Goal: Task Accomplishment & Management: Manage account settings

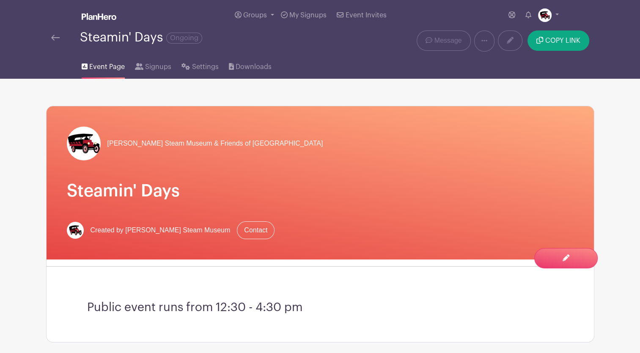
click at [57, 36] on img at bounding box center [55, 38] width 8 height 6
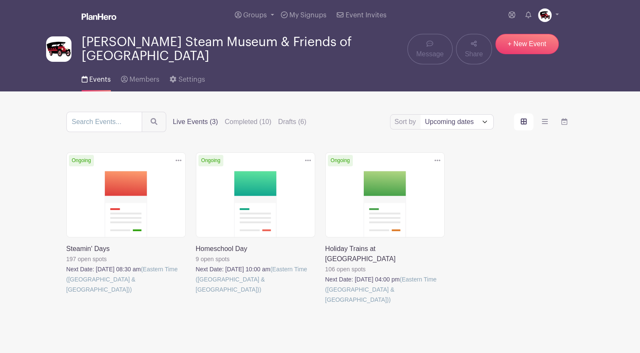
click at [66, 294] on link at bounding box center [66, 294] width 0 height 0
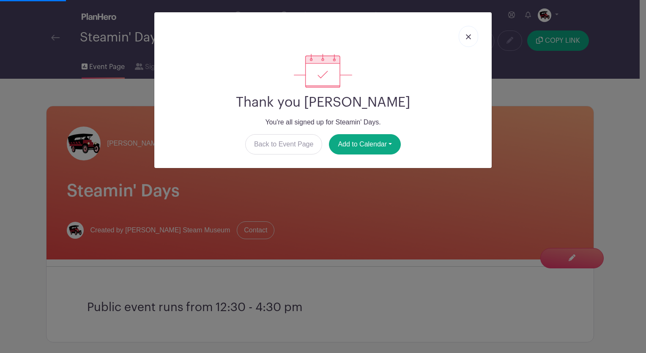
click at [473, 37] on link at bounding box center [468, 36] width 19 height 21
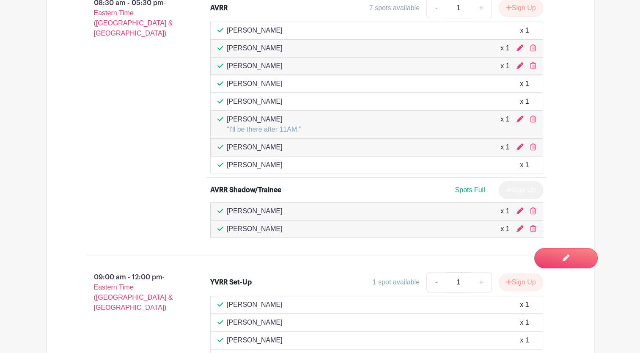
scroll to position [592, 0]
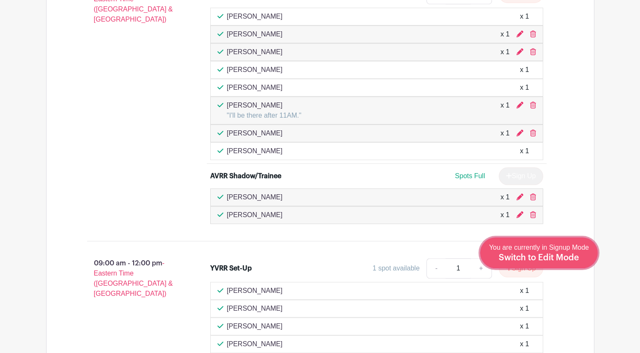
click at [575, 251] on span "You are currently in Signup Mode Switch to Edit Mode" at bounding box center [539, 253] width 100 height 18
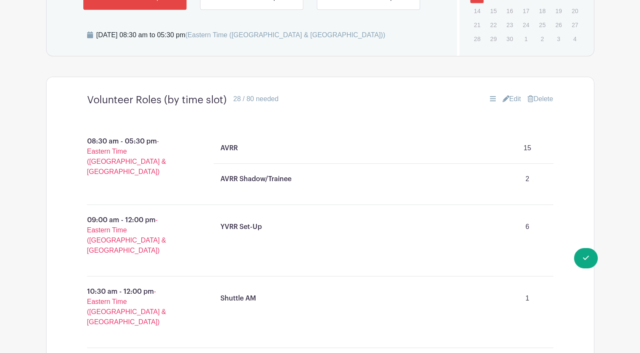
scroll to position [467, 0]
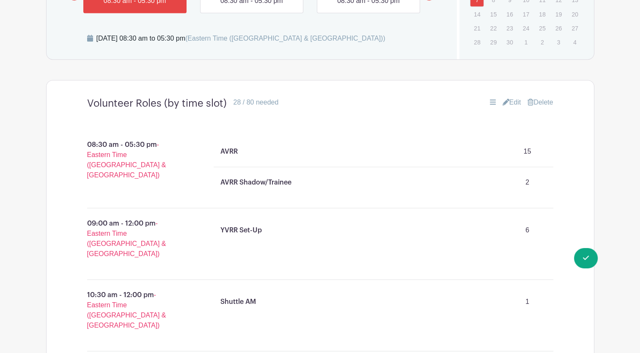
click at [503, 102] on icon at bounding box center [505, 102] width 7 height 7
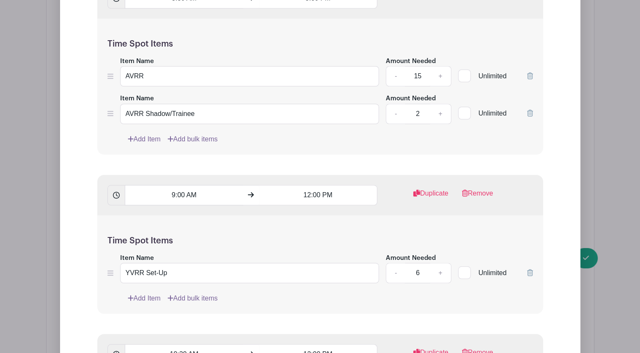
scroll to position [763, 0]
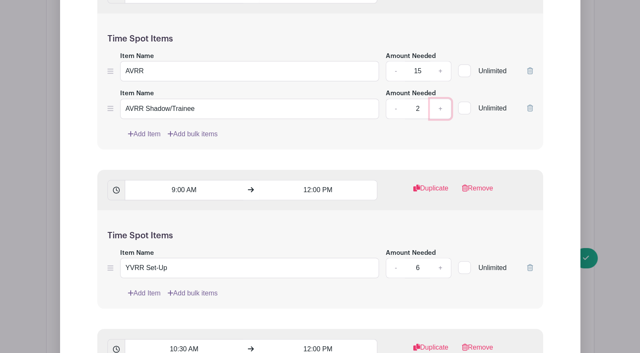
click at [442, 108] on link "+" at bounding box center [440, 109] width 21 height 20
type input "3"
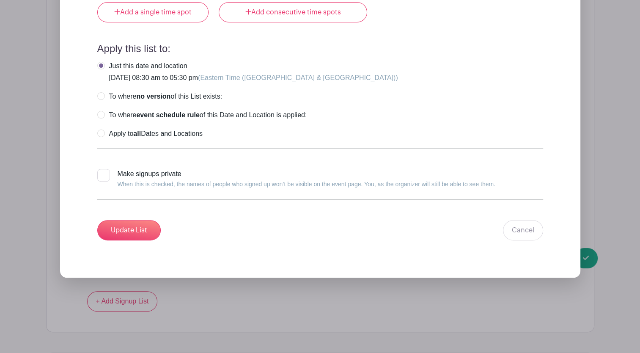
scroll to position [3551, 0]
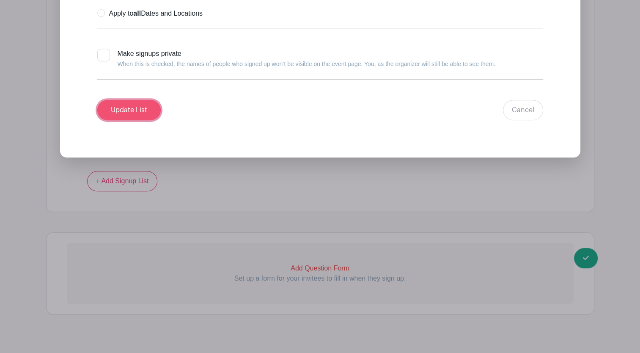
click at [139, 102] on input "Update List" at bounding box center [128, 110] width 63 height 20
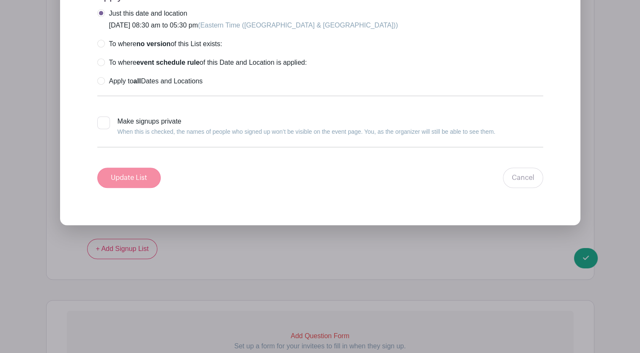
scroll to position [3618, 0]
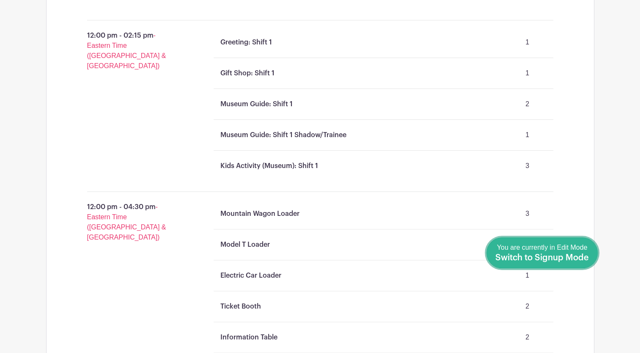
click at [584, 264] on link "Done Editing You are currently in Edit Mode Switch to Signup Mode" at bounding box center [541, 252] width 111 height 31
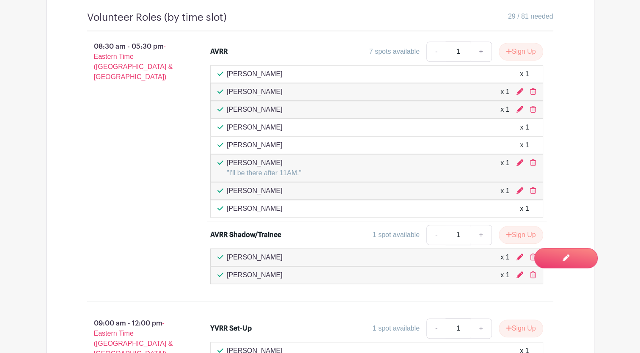
scroll to position [550, 0]
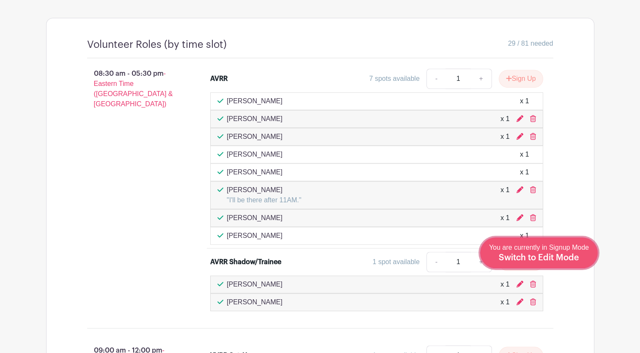
click at [573, 250] on span "You are currently in Signup Mode Switch to Edit Mode" at bounding box center [539, 253] width 100 height 18
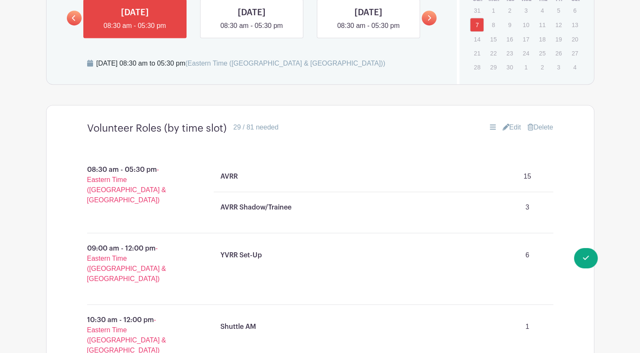
scroll to position [508, 0]
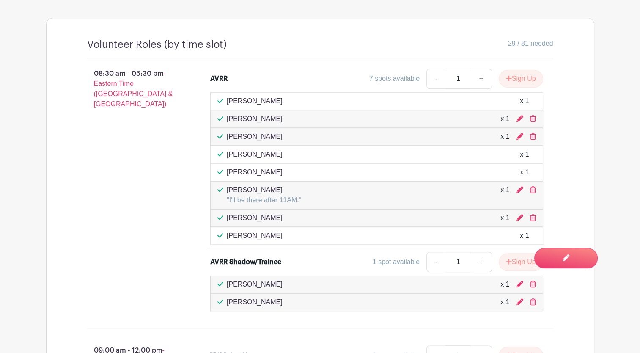
click at [255, 99] on p "[PERSON_NAME]" at bounding box center [255, 101] width 56 height 10
drag, startPoint x: 310, startPoint y: 96, endPoint x: 217, endPoint y: 99, distance: 93.5
click at [217, 99] on div "[PERSON_NAME] x 1" at bounding box center [376, 101] width 318 height 10
click at [386, 90] on div "AVRR 7 spots available - 1 + Sign Up" at bounding box center [376, 81] width 333 height 24
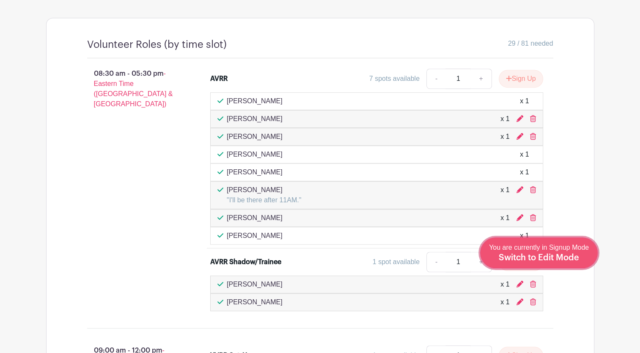
click at [566, 260] on span "Switch to Edit Mode" at bounding box center [539, 257] width 80 height 8
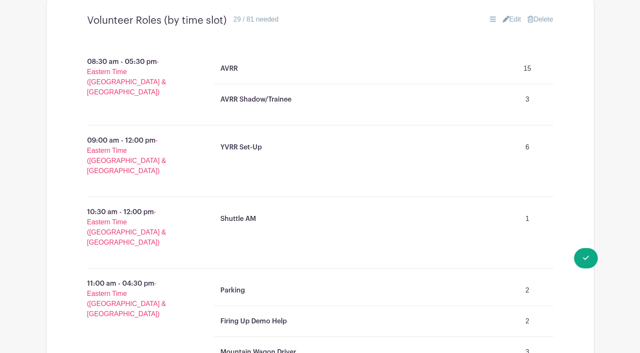
scroll to position [508, 0]
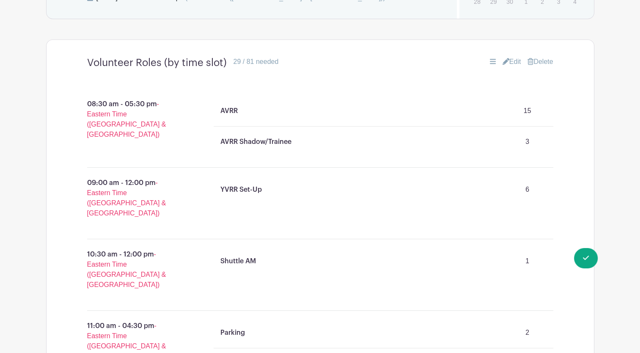
click at [513, 58] on link "Edit" at bounding box center [511, 62] width 19 height 10
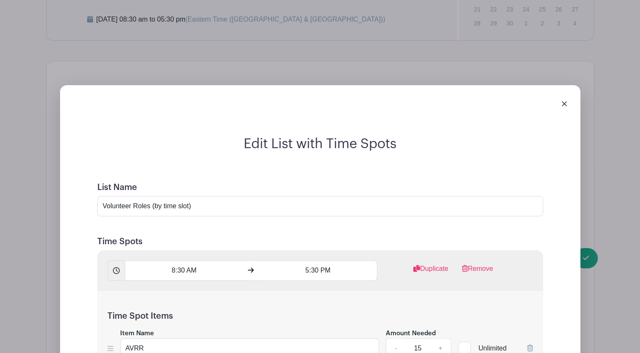
scroll to position [465, 0]
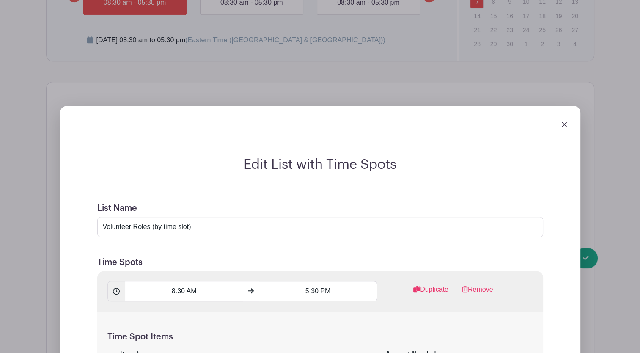
click at [565, 127] on img at bounding box center [564, 124] width 5 height 5
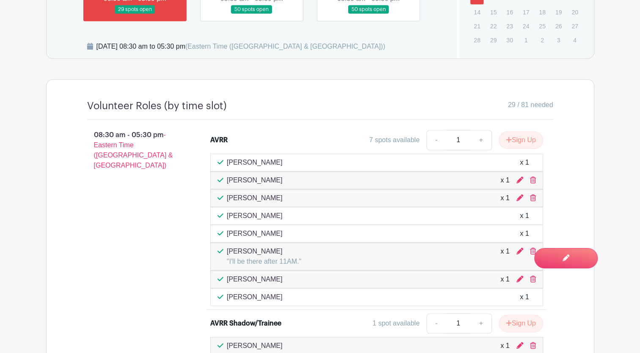
scroll to position [465, 0]
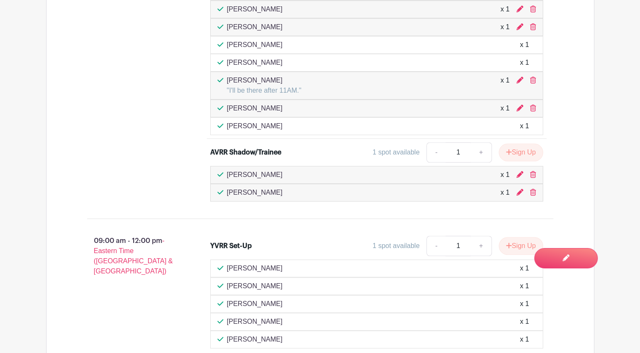
scroll to position [550, 0]
